Goal: Information Seeking & Learning: Learn about a topic

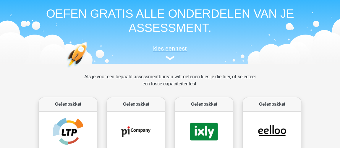
scroll to position [54, 0]
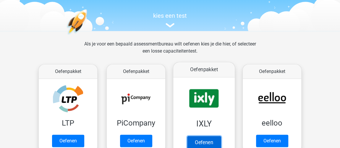
click at [207, 136] on link "Oefenen" at bounding box center [204, 142] width 34 height 13
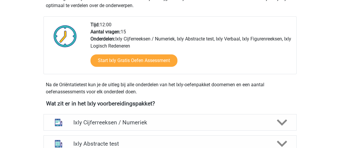
scroll to position [107, 0]
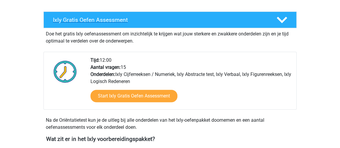
click at [287, 19] on icon at bounding box center [282, 20] width 10 height 10
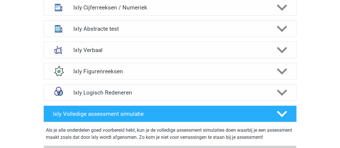
scroll to position [161, 0]
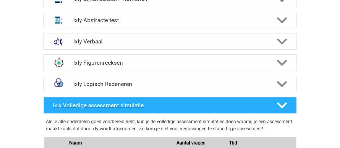
click at [279, 104] on polygon at bounding box center [282, 105] width 10 height 7
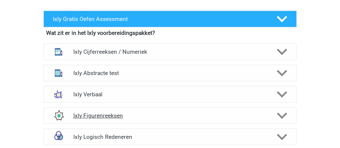
scroll to position [107, 0]
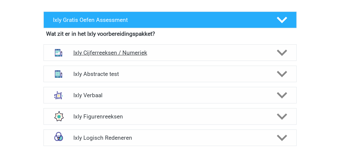
click at [96, 51] on h4 "Ixly Cijferreeksen / Numeriek" at bounding box center [170, 52] width 194 height 7
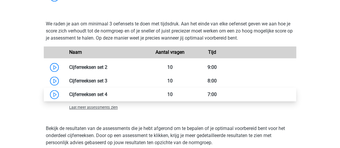
scroll to position [350, 0]
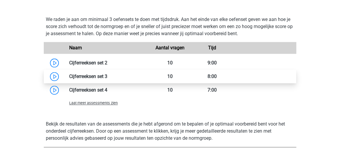
click at [107, 76] on link at bounding box center [107, 77] width 0 height 6
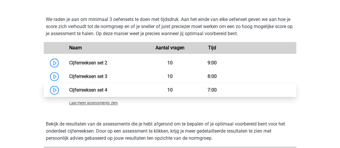
click at [107, 89] on link at bounding box center [107, 90] width 0 height 6
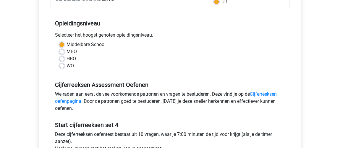
scroll to position [188, 0]
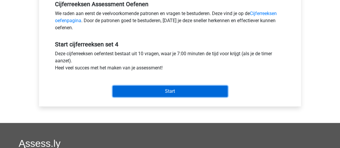
click at [170, 87] on input "Start" at bounding box center [170, 91] width 115 height 11
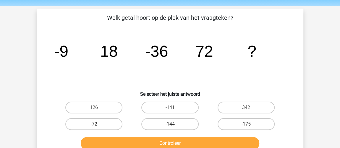
scroll to position [27, 0]
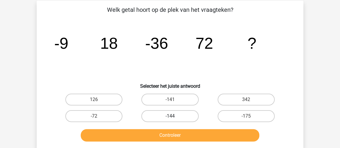
click at [191, 114] on label "-144" at bounding box center [169, 116] width 57 height 12
click at [174, 116] on input "-144" at bounding box center [172, 118] width 4 height 4
radio input "true"
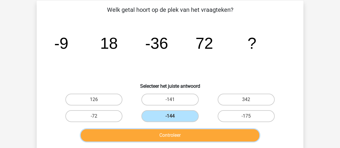
click at [201, 131] on button "Controleer" at bounding box center [170, 135] width 179 height 12
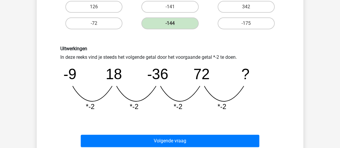
scroll to position [134, 0]
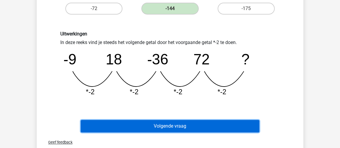
click at [204, 123] on button "Volgende vraag" at bounding box center [170, 126] width 179 height 12
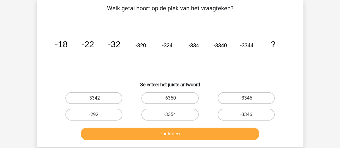
scroll to position [27, 0]
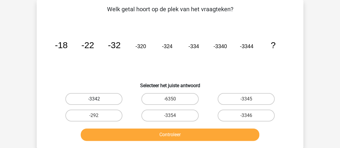
click at [92, 99] on label "-3342" at bounding box center [93, 99] width 57 height 12
click at [94, 99] on input "-3342" at bounding box center [96, 101] width 4 height 4
radio input "true"
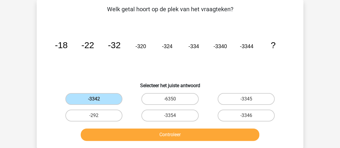
click at [171, 119] on input "-3354" at bounding box center [172, 118] width 4 height 4
radio input "true"
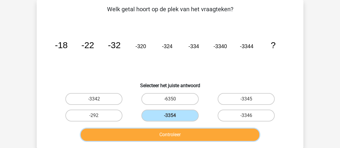
click at [180, 138] on button "Controleer" at bounding box center [170, 135] width 179 height 12
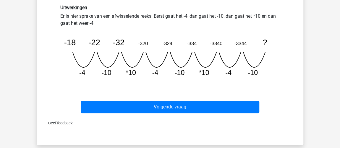
scroll to position [162, 0]
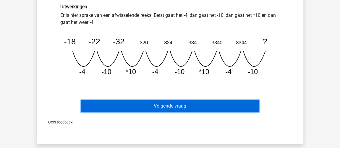
click at [214, 106] on button "Volgende vraag" at bounding box center [170, 106] width 179 height 12
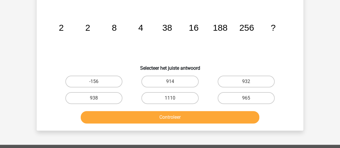
scroll to position [27, 0]
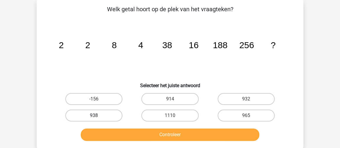
click at [85, 118] on label "938" at bounding box center [93, 116] width 57 height 12
click at [94, 118] on input "938" at bounding box center [96, 118] width 4 height 4
radio input "true"
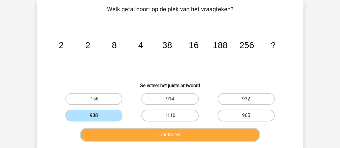
click at [112, 132] on button "Controleer" at bounding box center [170, 135] width 179 height 12
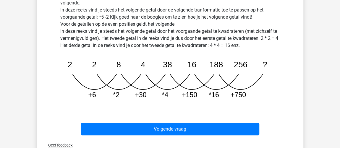
scroll to position [189, 0]
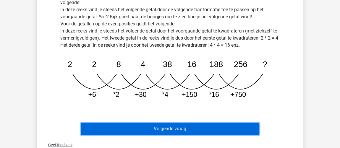
click at [186, 130] on button "Volgende vraag" at bounding box center [170, 129] width 179 height 12
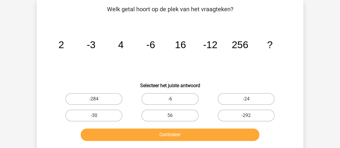
scroll to position [27, 0]
click at [270, 95] on label "-24" at bounding box center [246, 99] width 57 height 12
click at [250, 99] on input "-24" at bounding box center [248, 101] width 4 height 4
radio input "true"
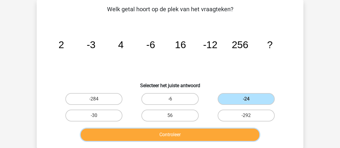
click at [231, 136] on button "Controleer" at bounding box center [170, 135] width 179 height 12
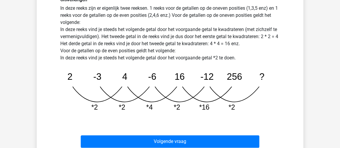
scroll to position [189, 0]
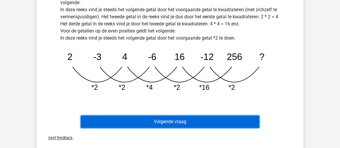
click at [242, 122] on button "Volgende vraag" at bounding box center [170, 122] width 179 height 12
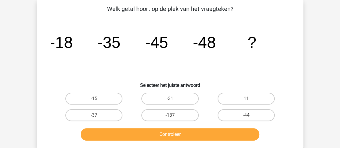
scroll to position [27, 0]
click at [268, 113] on label "-44" at bounding box center [246, 116] width 57 height 12
click at [250, 116] on input "-44" at bounding box center [248, 118] width 4 height 4
radio input "true"
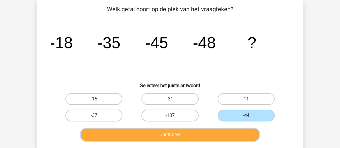
click at [189, 133] on button "Controleer" at bounding box center [170, 135] width 179 height 12
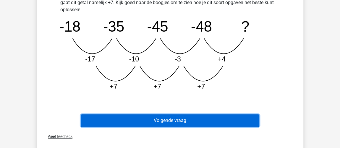
click at [216, 124] on button "Volgende vraag" at bounding box center [170, 121] width 179 height 12
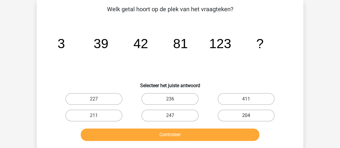
click at [271, 117] on label "204" at bounding box center [246, 116] width 57 height 12
click at [250, 117] on input "204" at bounding box center [248, 118] width 4 height 4
radio input "true"
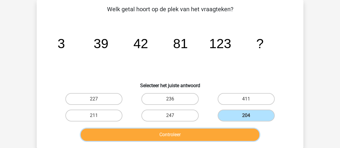
click at [233, 133] on button "Controleer" at bounding box center [170, 135] width 179 height 12
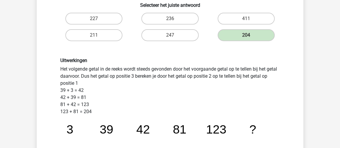
scroll to position [135, 0]
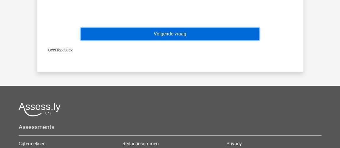
click at [209, 35] on button "Volgende vraag" at bounding box center [170, 34] width 179 height 12
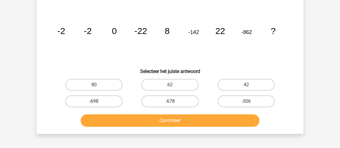
scroll to position [27, 0]
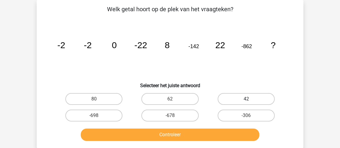
click at [250, 97] on label "42" at bounding box center [246, 99] width 57 height 12
click at [250, 99] on input "42" at bounding box center [248, 101] width 4 height 4
radio input "true"
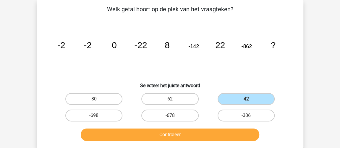
click at [229, 128] on div "Controleer" at bounding box center [170, 134] width 248 height 20
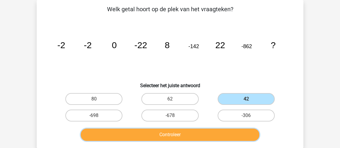
click at [228, 131] on button "Controleer" at bounding box center [170, 135] width 179 height 12
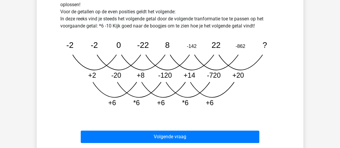
scroll to position [215, 0]
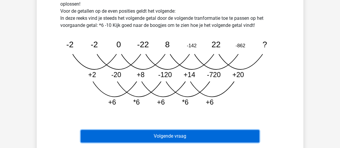
click at [176, 137] on button "Volgende vraag" at bounding box center [170, 136] width 179 height 12
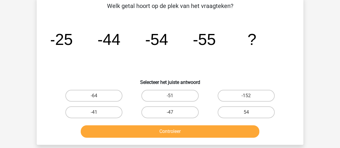
scroll to position [27, 0]
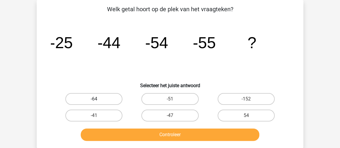
click at [104, 103] on label "-64" at bounding box center [93, 99] width 57 height 12
click at [98, 103] on input "-64" at bounding box center [96, 101] width 4 height 4
radio input "true"
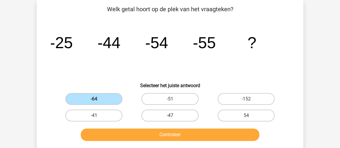
click at [182, 113] on label "-47" at bounding box center [169, 116] width 57 height 12
click at [174, 116] on input "-47" at bounding box center [172, 118] width 4 height 4
radio input "true"
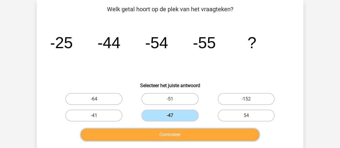
click at [217, 132] on button "Controleer" at bounding box center [170, 135] width 179 height 12
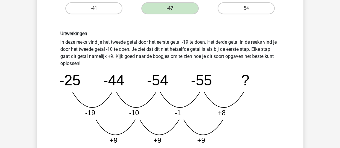
scroll to position [189, 0]
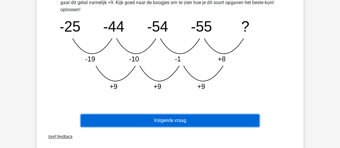
click at [193, 118] on button "Volgende vraag" at bounding box center [170, 121] width 179 height 12
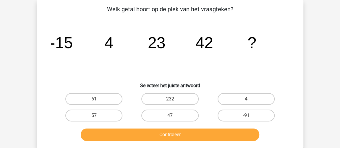
scroll to position [27, 0]
click at [99, 97] on label "61" at bounding box center [93, 99] width 57 height 12
click at [98, 99] on input "61" at bounding box center [96, 101] width 4 height 4
radio input "true"
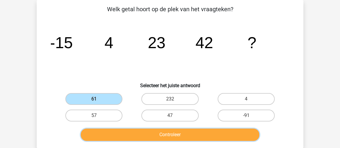
click at [129, 134] on button "Controleer" at bounding box center [170, 135] width 179 height 12
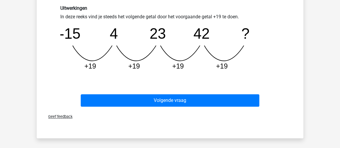
scroll to position [162, 0]
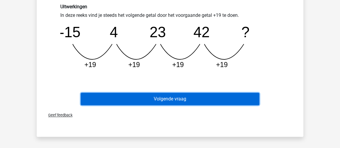
click at [197, 98] on button "Volgende vraag" at bounding box center [170, 99] width 179 height 12
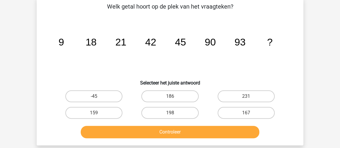
scroll to position [27, 0]
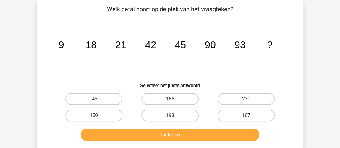
click at [171, 99] on label "186" at bounding box center [169, 99] width 57 height 12
click at [171, 99] on input "186" at bounding box center [172, 101] width 4 height 4
radio input "true"
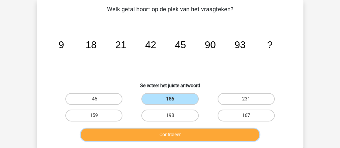
click at [182, 139] on button "Controleer" at bounding box center [170, 135] width 179 height 12
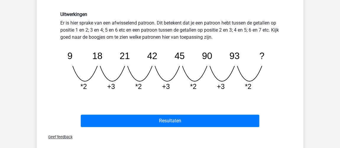
scroll to position [162, 0]
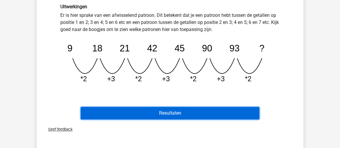
click at [190, 109] on button "Resultaten" at bounding box center [170, 113] width 179 height 12
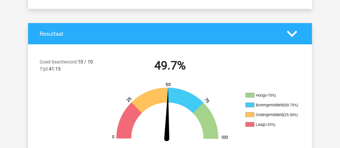
scroll to position [134, 0]
